Goal: Information Seeking & Learning: Check status

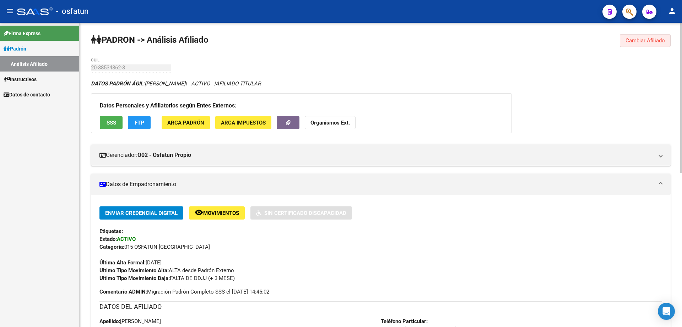
drag, startPoint x: 642, startPoint y: 43, endPoint x: 633, endPoint y: 41, distance: 8.7
click at [642, 43] on span "Cambiar Afiliado" at bounding box center [645, 40] width 39 height 6
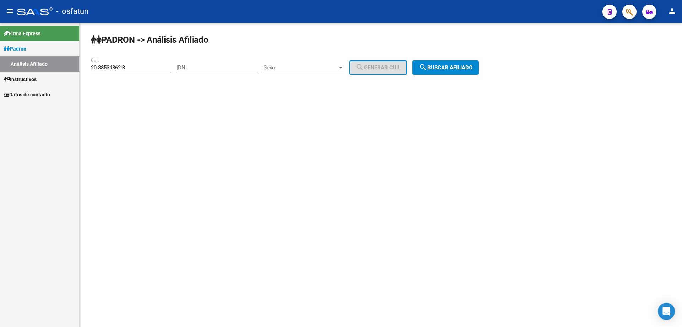
click at [133, 65] on input "20-38534862-3" at bounding box center [131, 67] width 80 height 6
click at [134, 66] on input "20-13394556-6" at bounding box center [131, 67] width 80 height 6
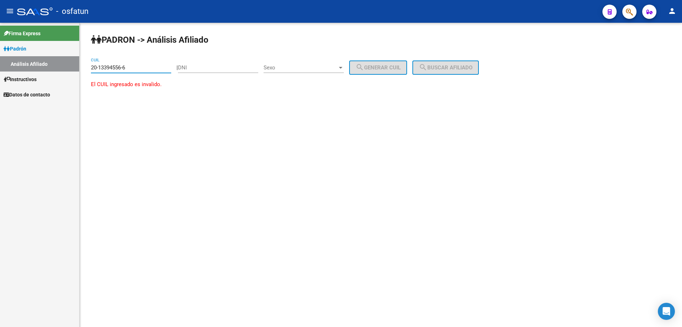
click at [134, 66] on input "20-13394556-6" at bounding box center [131, 67] width 80 height 6
click at [148, 65] on input "20-12394556-6" at bounding box center [131, 67] width 80 height 6
click at [452, 74] on button "search Buscar afiliado" at bounding box center [445, 67] width 66 height 14
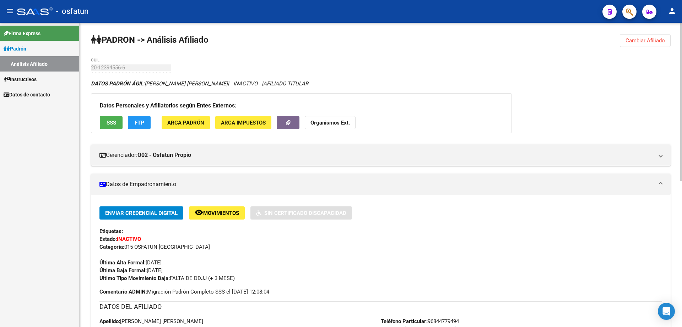
click at [349, 120] on strong "Organismos Ext." at bounding box center [330, 122] width 39 height 6
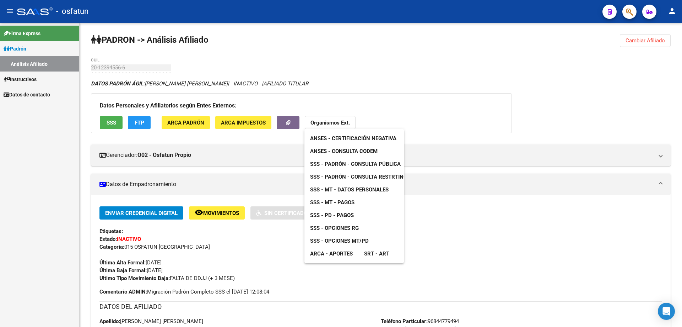
click at [352, 138] on span "ANSES - Certificación Negativa" at bounding box center [353, 138] width 86 height 6
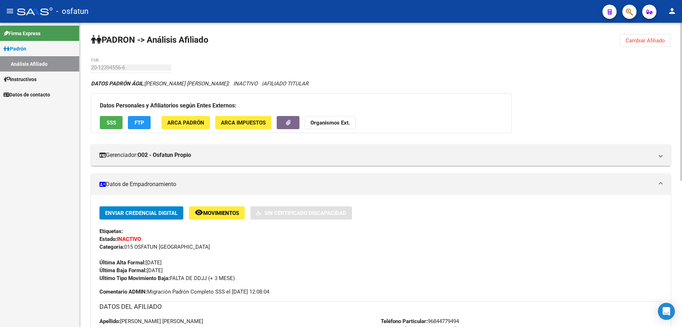
click at [338, 126] on button "Organismos Ext." at bounding box center [330, 122] width 51 height 13
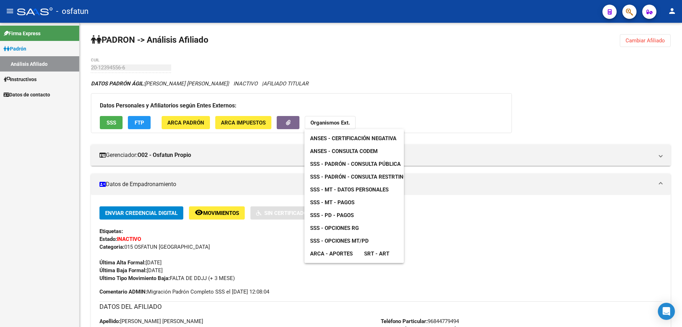
click at [343, 148] on span "ANSES - Consulta CODEM" at bounding box center [344, 151] width 68 height 6
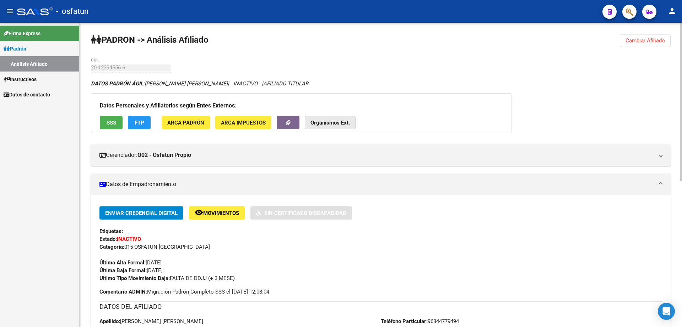
click at [340, 121] on strong "Organismos Ext." at bounding box center [330, 122] width 39 height 6
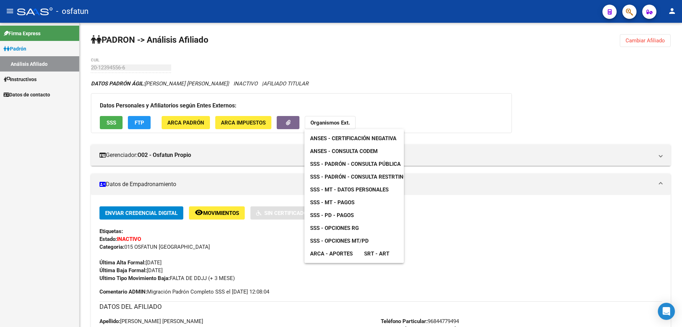
click at [343, 163] on span "SSS - Padrón - Consulta Pública" at bounding box center [355, 164] width 91 height 6
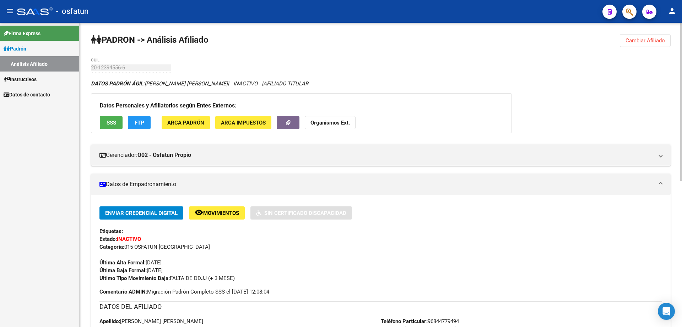
click at [330, 126] on button "Organismos Ext." at bounding box center [330, 122] width 51 height 13
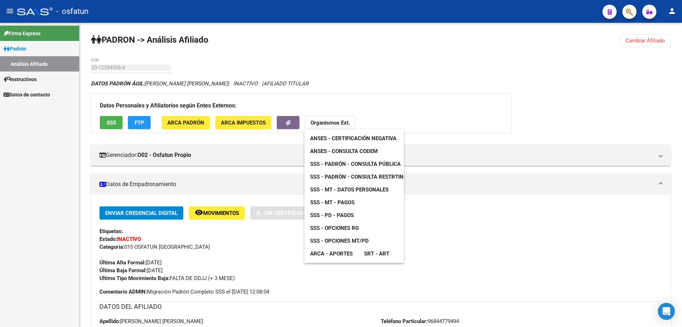
click at [452, 259] on div at bounding box center [341, 163] width 682 height 327
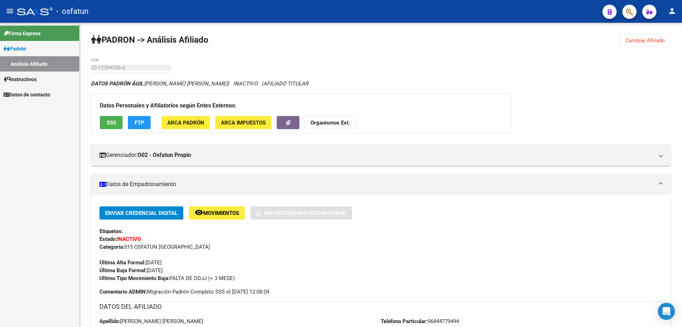
click at [389, 22] on mat-toolbar "menu - osfatun person" at bounding box center [341, 11] width 682 height 23
click at [646, 45] on button "Cambiar Afiliado" at bounding box center [645, 40] width 51 height 13
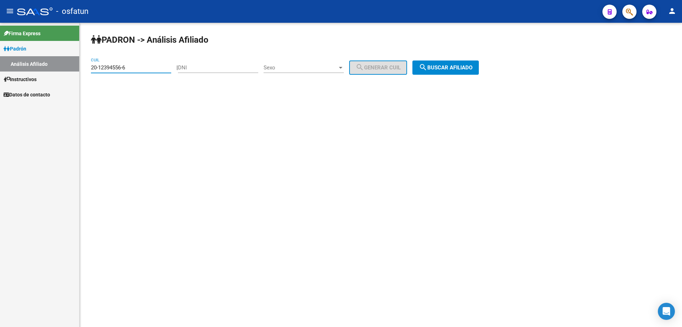
click at [126, 69] on input "20-12394556-6" at bounding box center [131, 67] width 80 height 6
click at [132, 66] on input "20-12816171-7" at bounding box center [131, 67] width 80 height 6
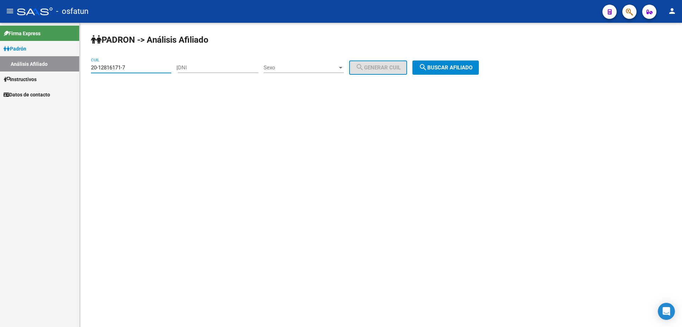
click at [131, 66] on input "20-12816171-7" at bounding box center [131, 67] width 80 height 6
click at [456, 65] on span "search Buscar afiliado" at bounding box center [446, 67] width 54 height 6
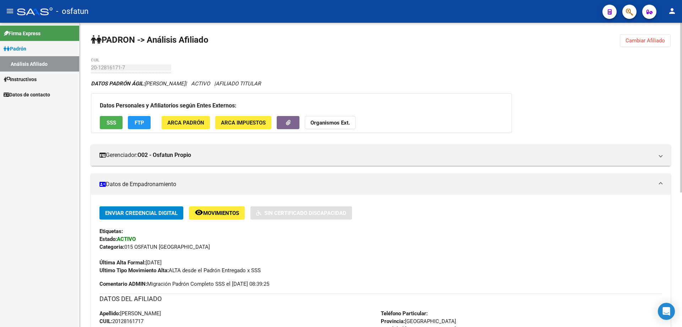
click at [345, 125] on strong "Organismos Ext." at bounding box center [330, 122] width 39 height 6
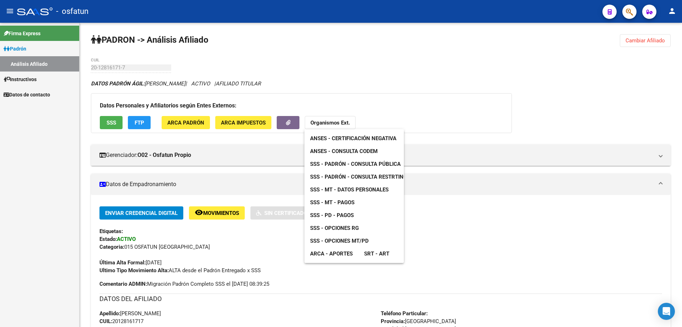
click at [345, 140] on span "ANSES - Certificación Negativa" at bounding box center [353, 138] width 86 height 6
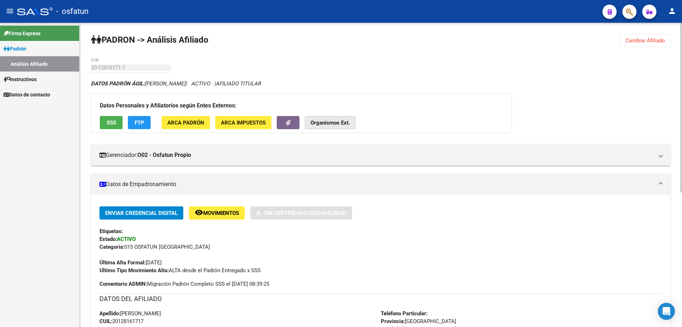
click at [325, 122] on strong "Organismos Ext." at bounding box center [330, 122] width 39 height 6
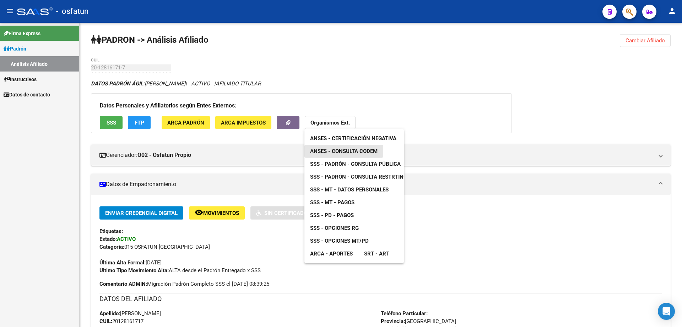
click at [329, 150] on span "ANSES - Consulta CODEM" at bounding box center [344, 151] width 68 height 6
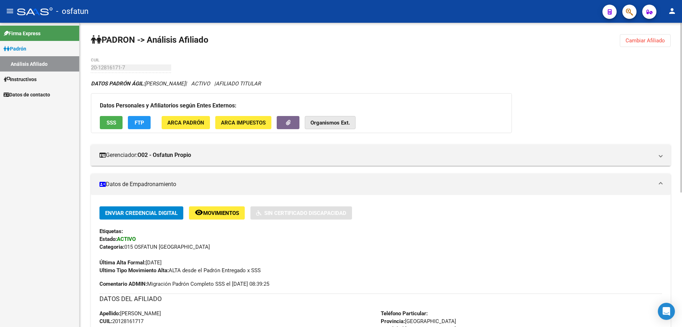
click at [336, 123] on strong "Organismos Ext." at bounding box center [330, 122] width 39 height 6
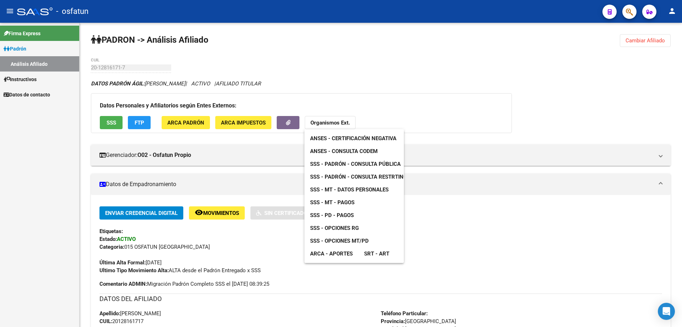
click at [345, 162] on span "SSS - Padrón - Consulta Pública" at bounding box center [355, 164] width 91 height 6
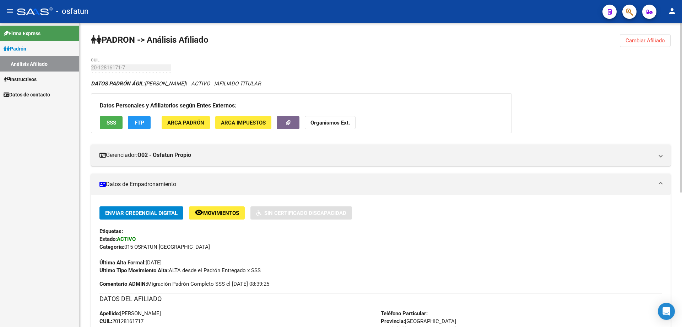
click at [330, 124] on strong "Organismos Ext." at bounding box center [330, 122] width 39 height 6
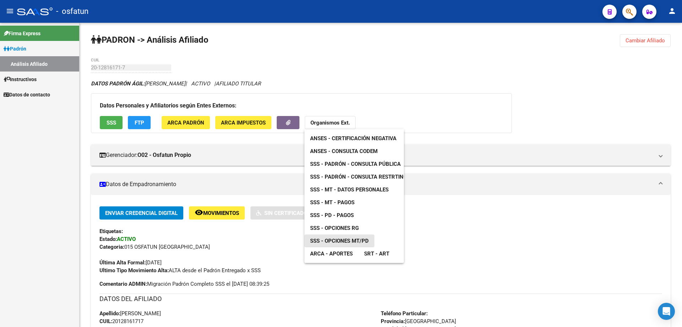
click at [346, 239] on span "SSS - Opciones MT/PD" at bounding box center [339, 240] width 59 height 6
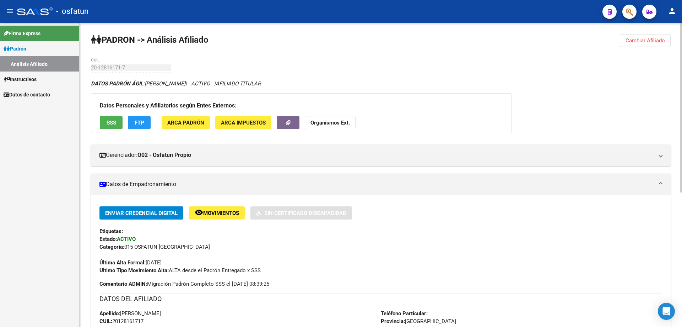
click at [322, 118] on button "Organismos Ext." at bounding box center [330, 122] width 51 height 13
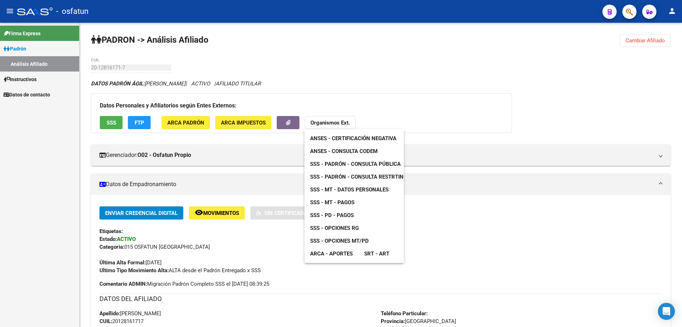
click at [338, 253] on span "ARCA - Aportes" at bounding box center [331, 253] width 43 height 6
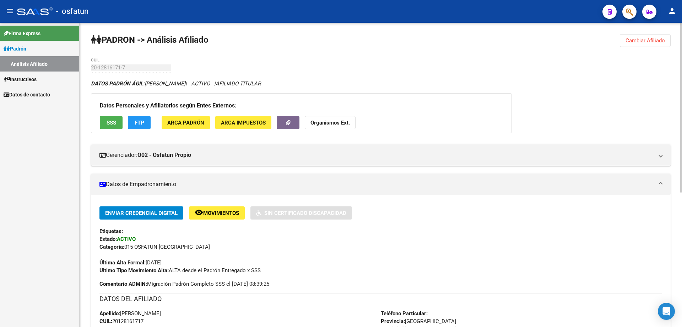
click at [641, 41] on span "Cambiar Afiliado" at bounding box center [645, 40] width 39 height 6
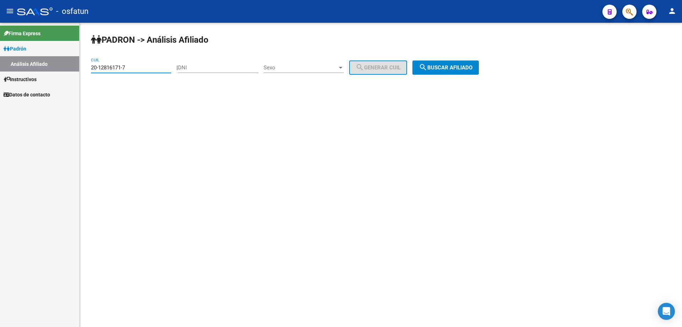
click at [126, 69] on input "20-12816171-7" at bounding box center [131, 67] width 80 height 6
click at [126, 69] on input "20-18037274-2" at bounding box center [131, 67] width 80 height 6
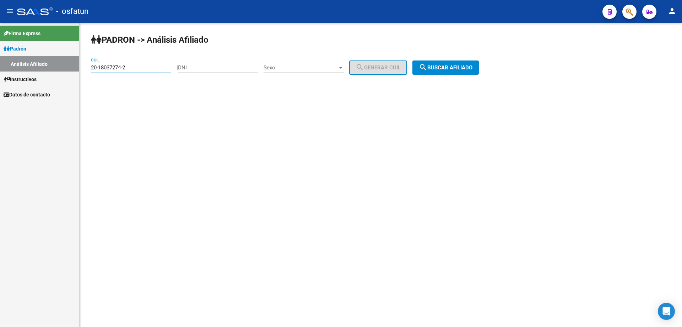
click at [126, 69] on input "20-18037274-2" at bounding box center [131, 67] width 80 height 6
click at [458, 64] on button "search Buscar afiliado" at bounding box center [445, 67] width 66 height 14
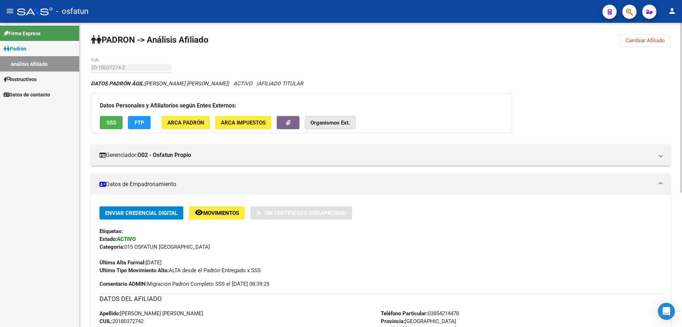
click at [328, 122] on strong "Organismos Ext." at bounding box center [330, 122] width 39 height 6
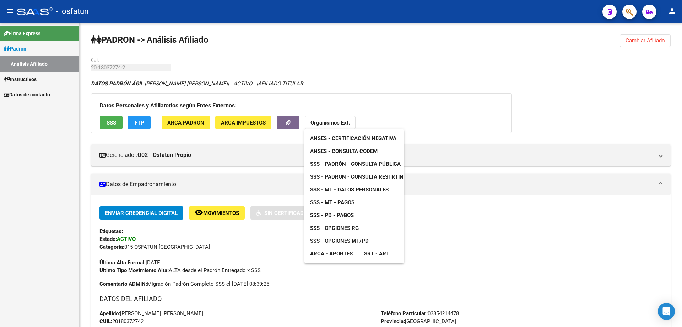
click at [545, 66] on div at bounding box center [341, 163] width 682 height 327
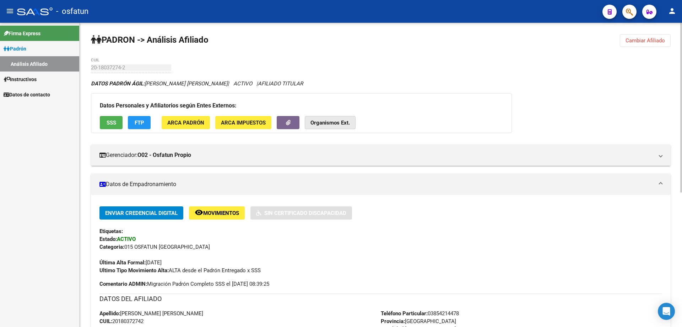
click at [323, 124] on strong "Organismos Ext." at bounding box center [330, 122] width 39 height 6
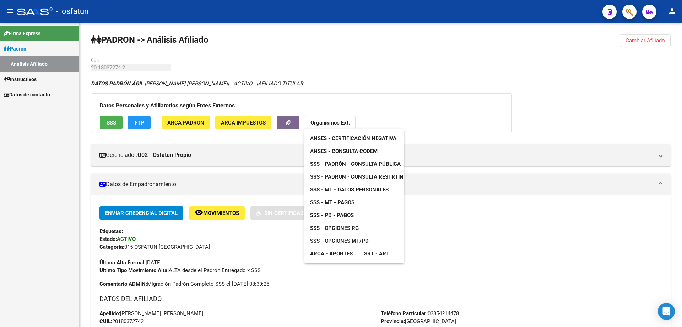
click at [328, 136] on span "ANSES - Certificación Negativa" at bounding box center [353, 138] width 86 height 6
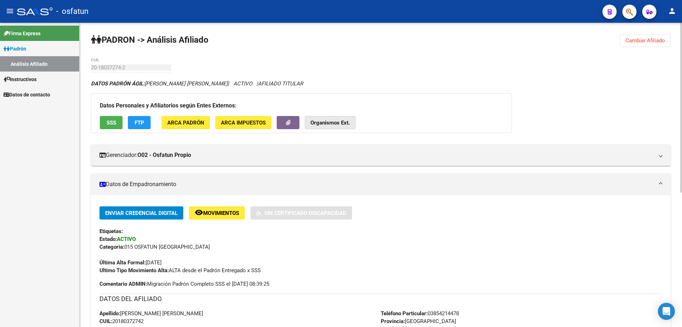
click at [334, 123] on strong "Organismos Ext." at bounding box center [330, 122] width 39 height 6
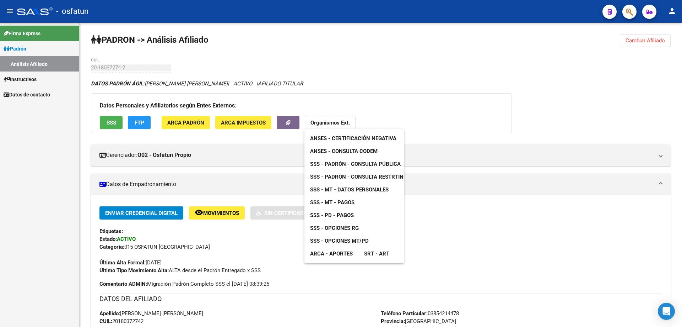
click at [334, 154] on link "ANSES - Consulta CODEM" at bounding box center [343, 151] width 79 height 13
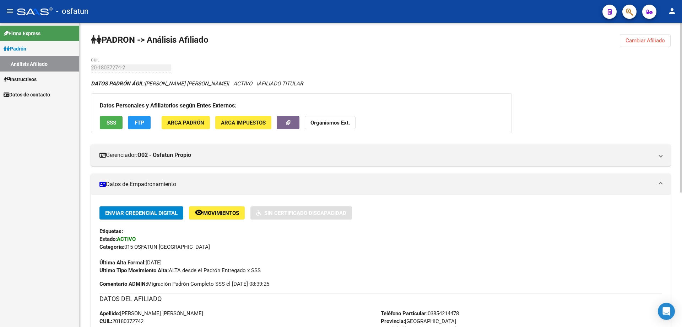
click at [339, 118] on button "Organismos Ext." at bounding box center [330, 122] width 51 height 13
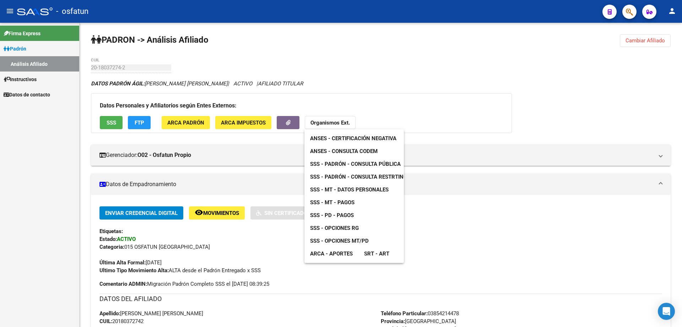
click at [348, 162] on span "SSS - Padrón - Consulta Pública" at bounding box center [355, 164] width 91 height 6
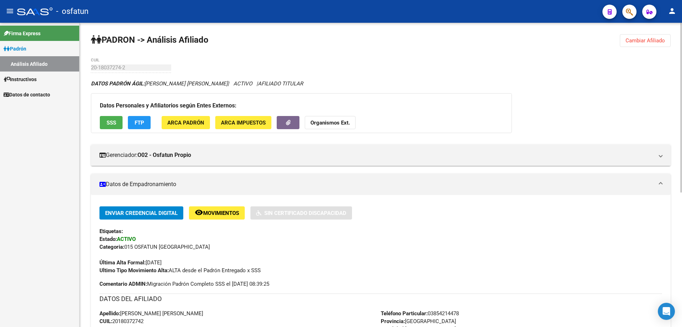
click at [643, 41] on span "Cambiar Afiliado" at bounding box center [645, 40] width 39 height 6
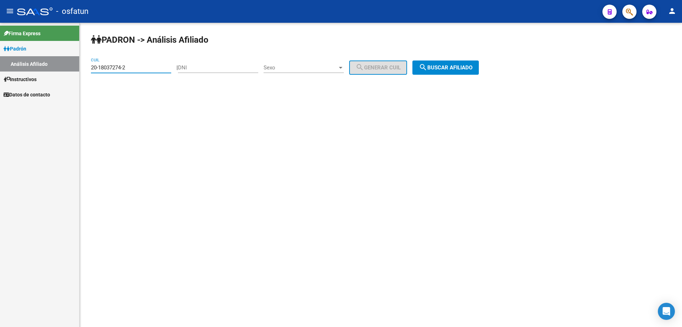
drag, startPoint x: 142, startPoint y: 70, endPoint x: 77, endPoint y: 70, distance: 64.7
click at [77, 70] on mat-sidenav-container "Firma Express Padrón Análisis Afiliado Instructivos Datos de contacto PADRON ->…" at bounding box center [341, 175] width 682 height 304
click at [129, 66] on input "27-23976712-0" at bounding box center [131, 67] width 80 height 6
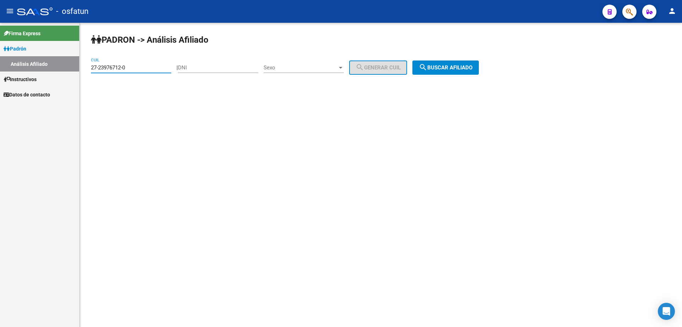
click at [473, 67] on span "search Buscar afiliado" at bounding box center [446, 67] width 54 height 6
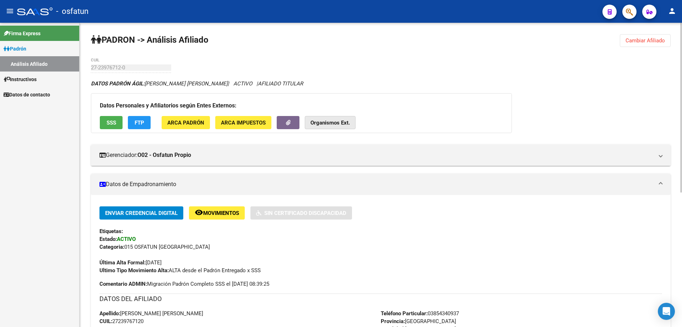
click at [345, 122] on strong "Organismos Ext." at bounding box center [330, 122] width 39 height 6
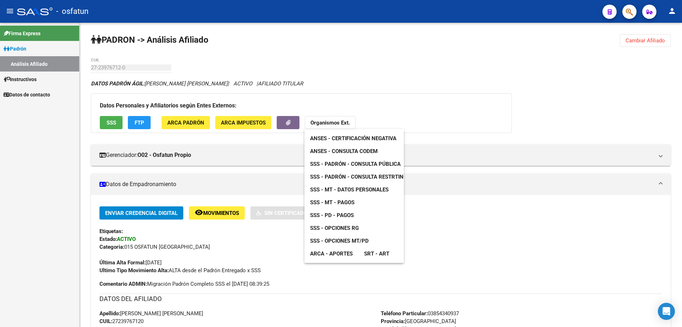
click at [348, 138] on span "ANSES - Certificación Negativa" at bounding box center [353, 138] width 86 height 6
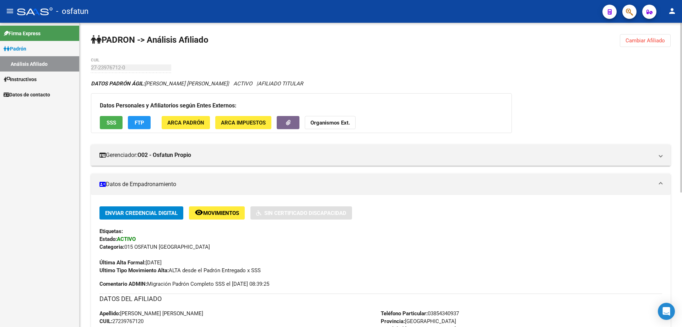
click at [346, 120] on strong "Organismos Ext." at bounding box center [330, 122] width 39 height 6
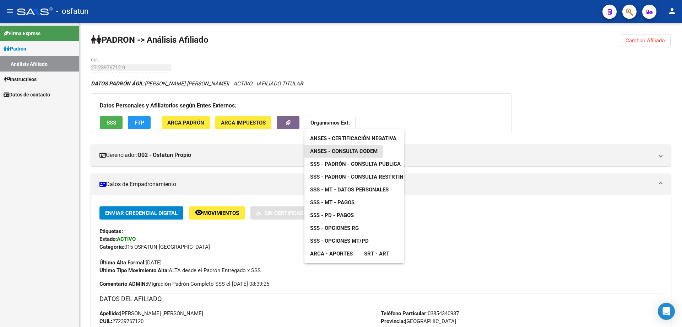
click at [342, 149] on span "ANSES - Consulta CODEM" at bounding box center [344, 151] width 68 height 6
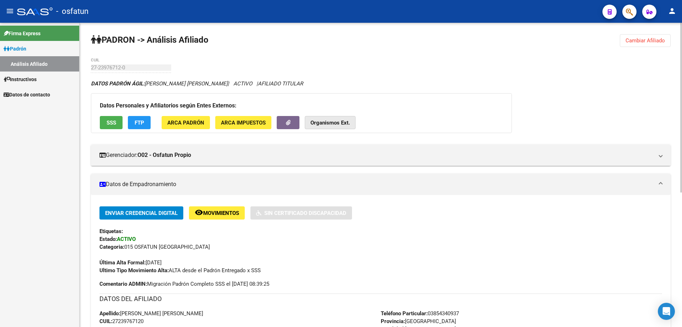
click at [341, 127] on button "Organismos Ext." at bounding box center [330, 122] width 51 height 13
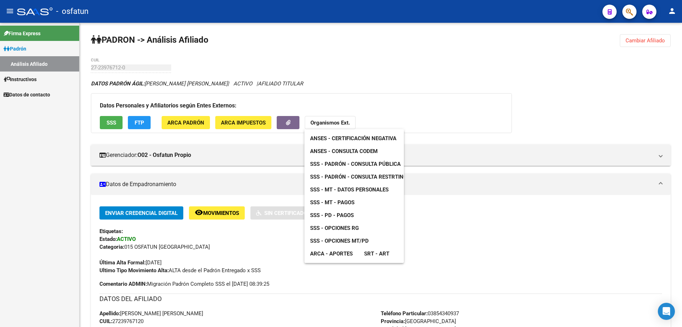
click at [349, 164] on span "SSS - Padrón - Consulta Pública" at bounding box center [355, 164] width 91 height 6
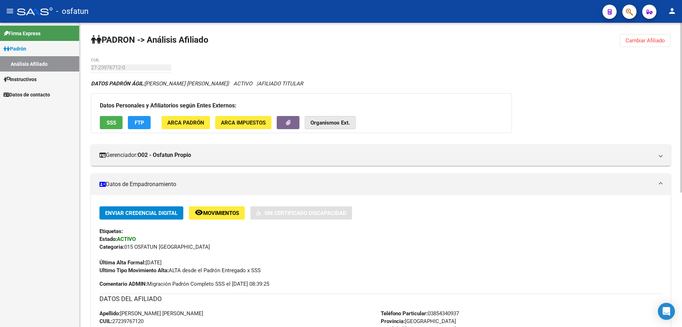
click at [313, 124] on strong "Organismos Ext." at bounding box center [330, 122] width 39 height 6
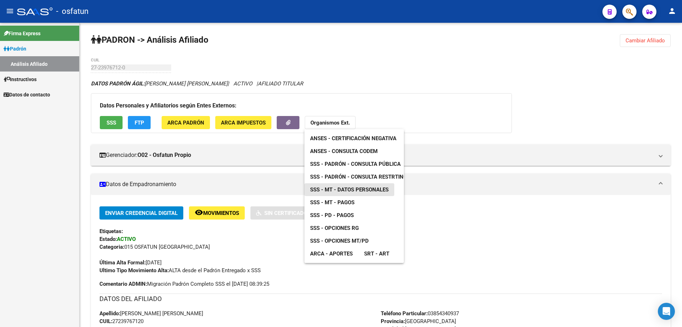
click at [351, 186] on span "SSS - MT - Datos Personales" at bounding box center [349, 189] width 79 height 6
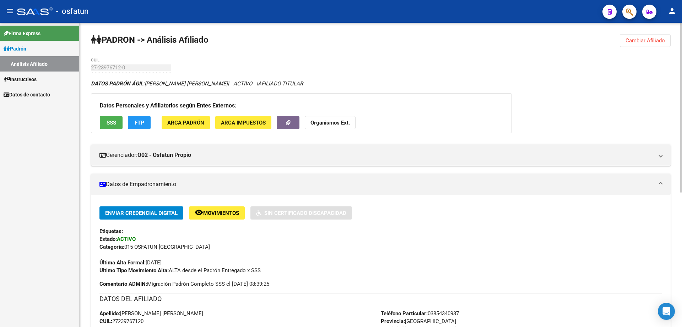
click at [329, 122] on strong "Organismos Ext." at bounding box center [330, 122] width 39 height 6
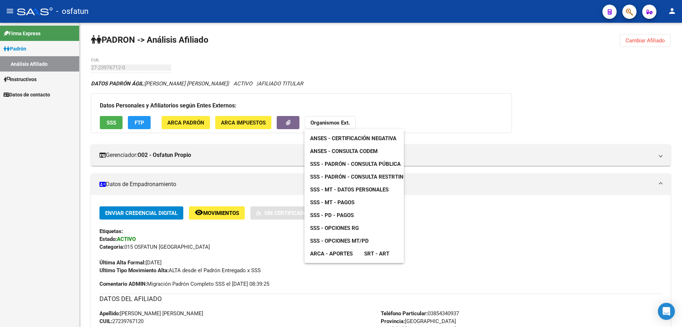
click at [332, 200] on span "SSS - MT - Pagos" at bounding box center [332, 202] width 44 height 6
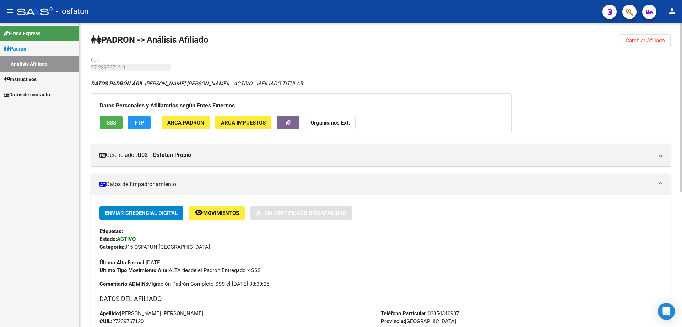
click at [368, 29] on div "PADRON -> Análisis Afiliado Cambiar Afiliado 27-23976712-0 CUIL DATOS PADRÓN ÁG…" at bounding box center [381, 295] width 603 height 544
click at [341, 127] on button "Organismos Ext." at bounding box center [330, 122] width 51 height 13
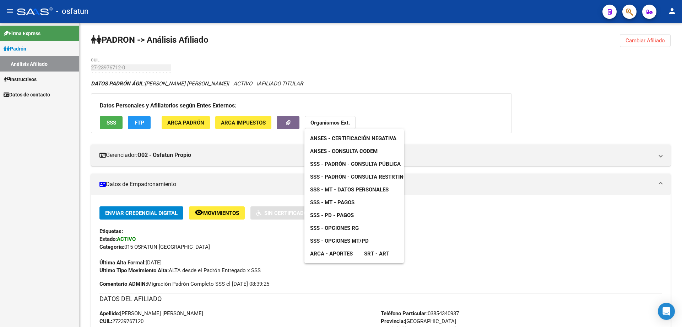
click at [339, 149] on span "ANSES - Consulta CODEM" at bounding box center [344, 151] width 68 height 6
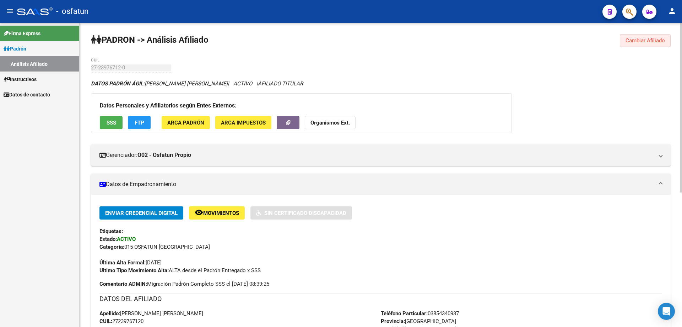
click at [631, 38] on span "Cambiar Afiliado" at bounding box center [645, 40] width 39 height 6
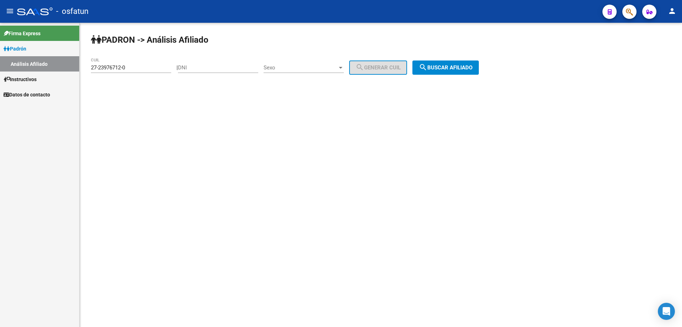
click at [134, 70] on input "27-23976712-0" at bounding box center [131, 67] width 80 height 6
click at [134, 69] on input "27-23976712-0" at bounding box center [131, 67] width 80 height 6
click at [134, 69] on input "27-24175471-0" at bounding box center [131, 67] width 80 height 6
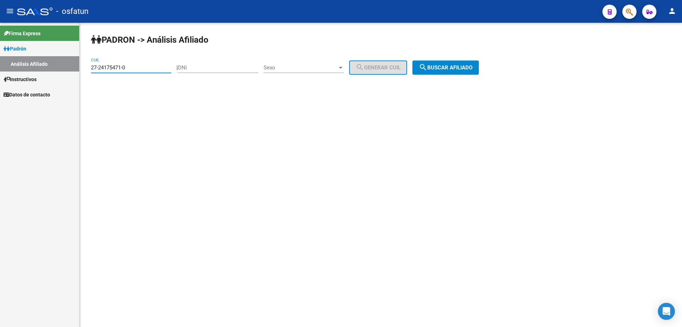
click at [134, 69] on input "27-24175471-0" at bounding box center [131, 67] width 80 height 6
type input "27-24175471-0"
click at [475, 71] on button "search Buscar afiliado" at bounding box center [445, 67] width 66 height 14
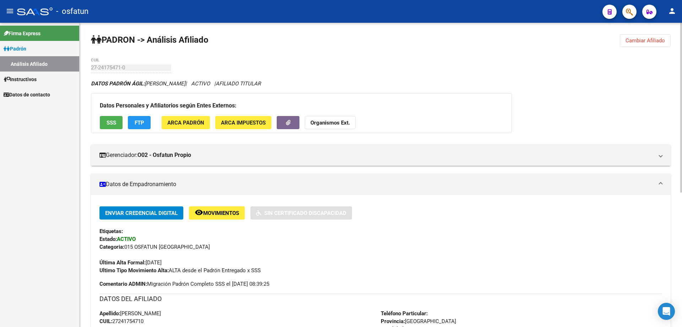
click at [342, 121] on strong "Organismos Ext." at bounding box center [330, 122] width 39 height 6
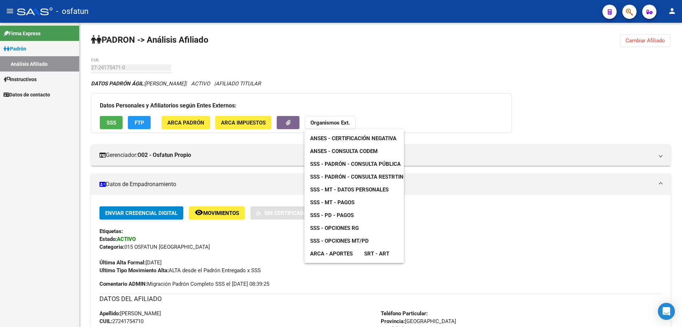
click at [339, 137] on span "ANSES - Certificación Negativa" at bounding box center [353, 138] width 86 height 6
